Goal: Task Accomplishment & Management: Use online tool/utility

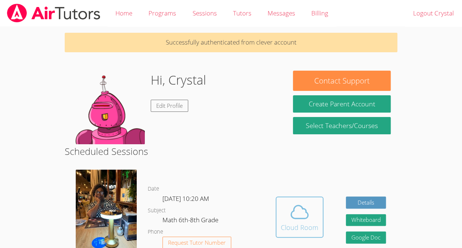
click at [298, 202] on icon at bounding box center [299, 211] width 21 height 21
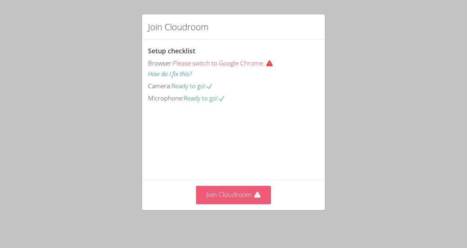
click at [227, 198] on button "Join Cloudroom" at bounding box center [233, 195] width 75 height 18
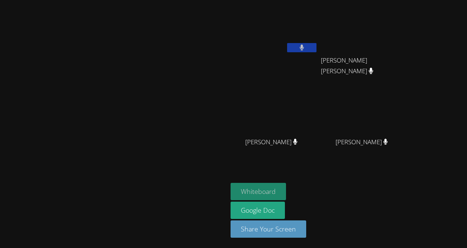
click at [286, 190] on button "Whiteboard" at bounding box center [258, 191] width 55 height 17
click at [286, 191] on button "Whiteboard" at bounding box center [258, 191] width 55 height 17
click at [225, 195] on div at bounding box center [114, 186] width 222 height 29
click at [381, 198] on div "Whiteboard Google Doc Share Your Screen" at bounding box center [320, 213] width 178 height 61
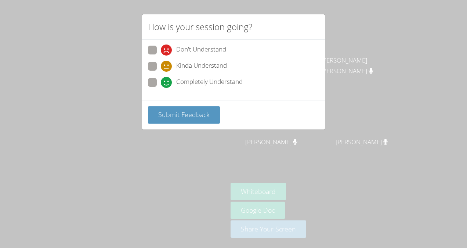
click at [215, 62] on span "Kinda Understand" at bounding box center [201, 66] width 51 height 11
click at [167, 62] on input "Kinda Understand" at bounding box center [164, 65] width 6 height 6
radio input "true"
click at [202, 87] on span "Completely Understand" at bounding box center [209, 82] width 67 height 11
click at [167, 84] on input "Completely Understand" at bounding box center [164, 81] width 6 height 6
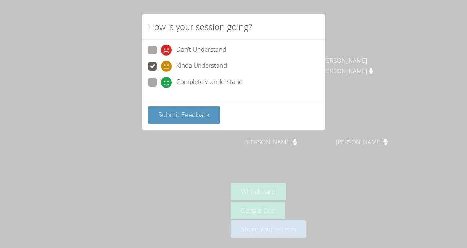
radio input "true"
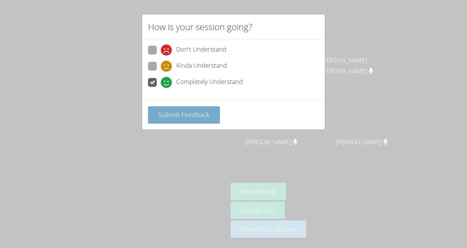
click at [207, 118] on button "Submit Feedback" at bounding box center [184, 114] width 72 height 17
